Goal: Task Accomplishment & Management: Manage account settings

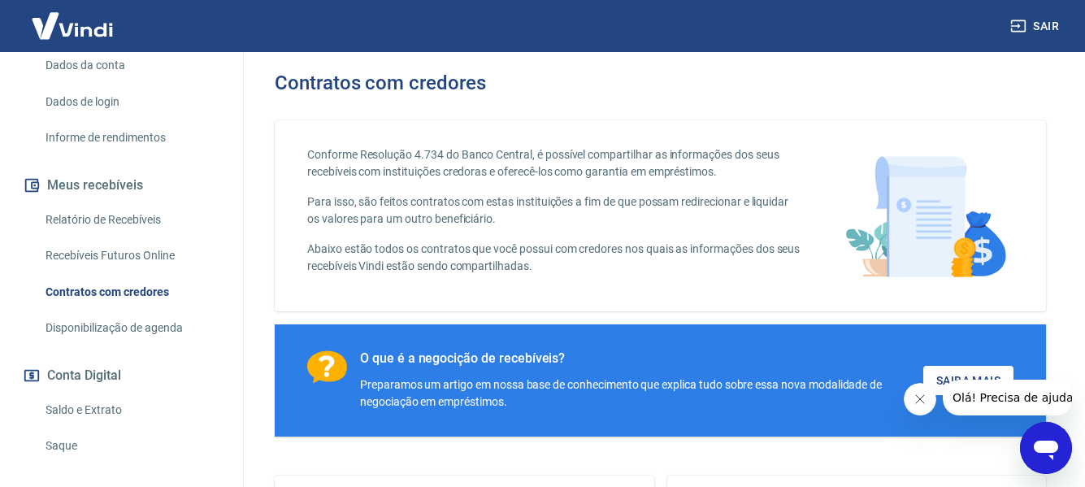
scroll to position [244, 0]
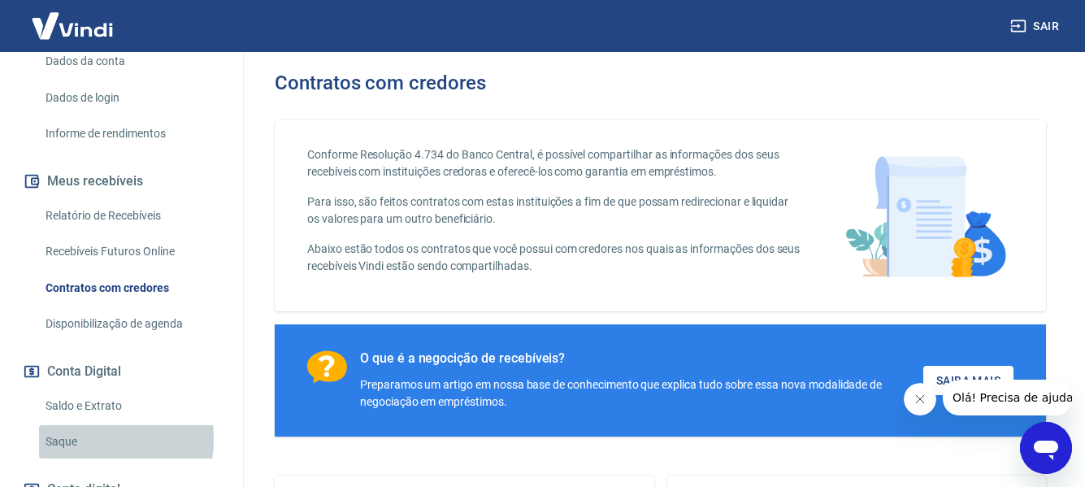
click at [71, 439] on link "Saque" at bounding box center [131, 441] width 185 height 33
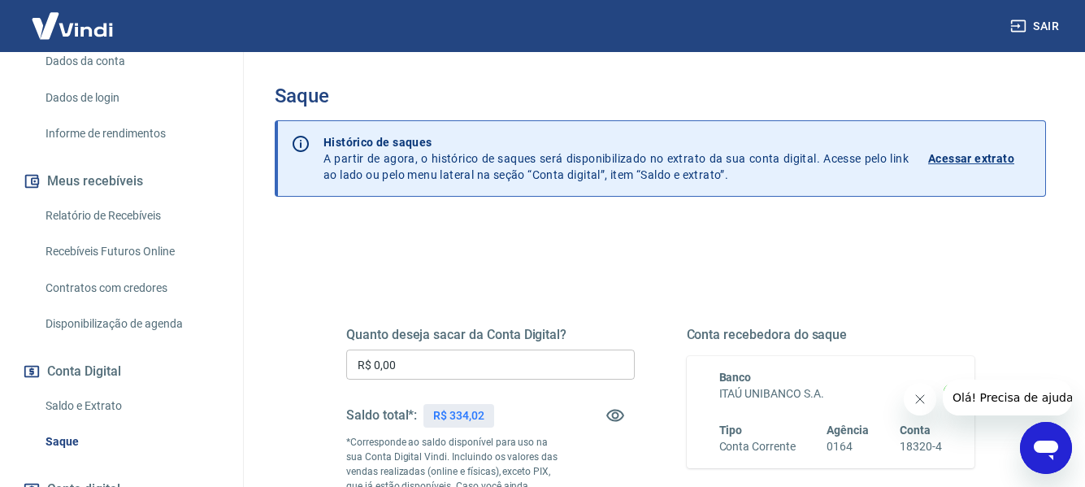
click at [1036, 24] on button "Sair" at bounding box center [1036, 26] width 59 height 30
